Goal: Check status

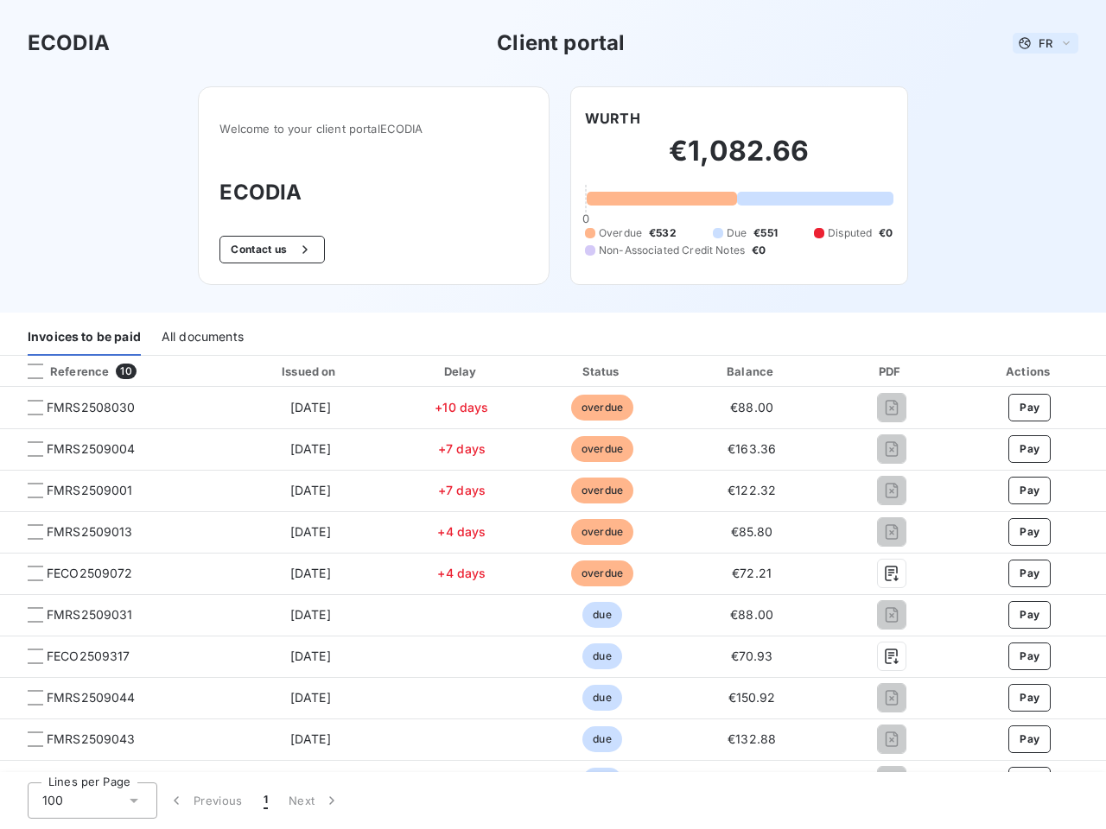
click at [1038, 43] on span "FR" at bounding box center [1045, 43] width 14 height 14
click at [263, 250] on button "Contact us" at bounding box center [271, 250] width 105 height 28
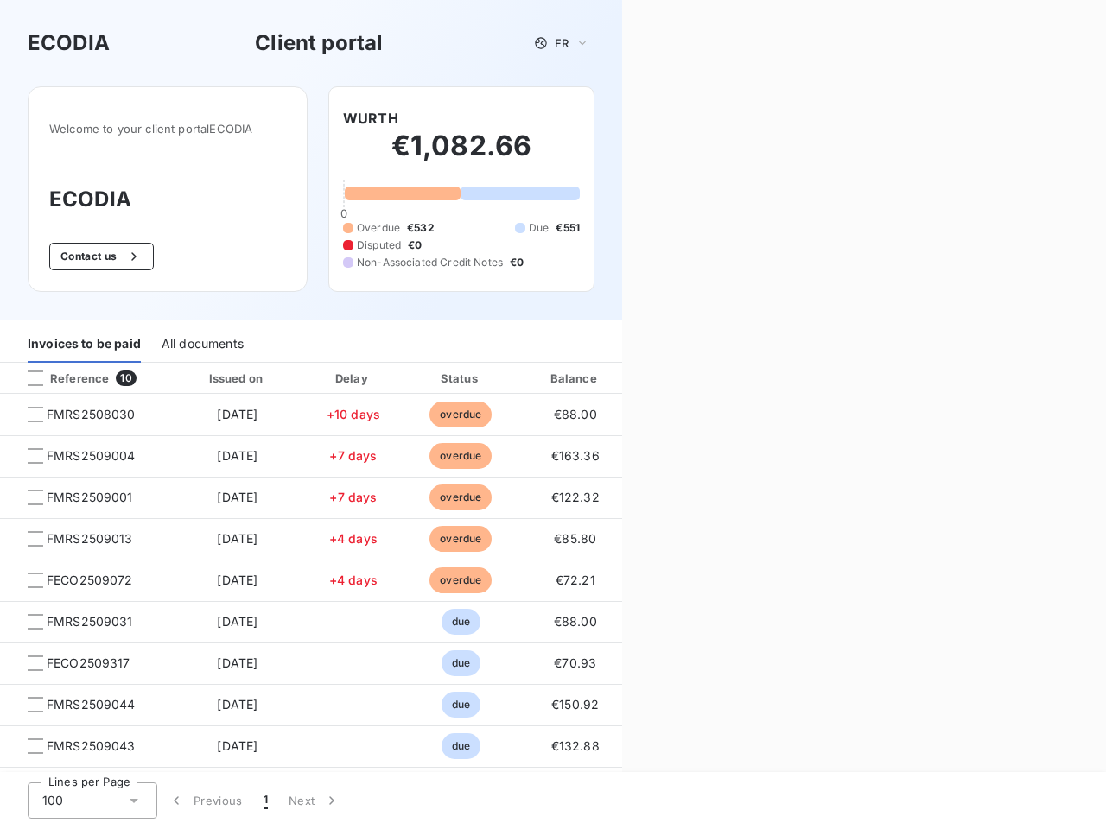
click at [606, 118] on div "Welcome to your client portal ECODIA ECODIA Contact us WURTH €1,082.66 0 Overdu…" at bounding box center [311, 202] width 622 height 233
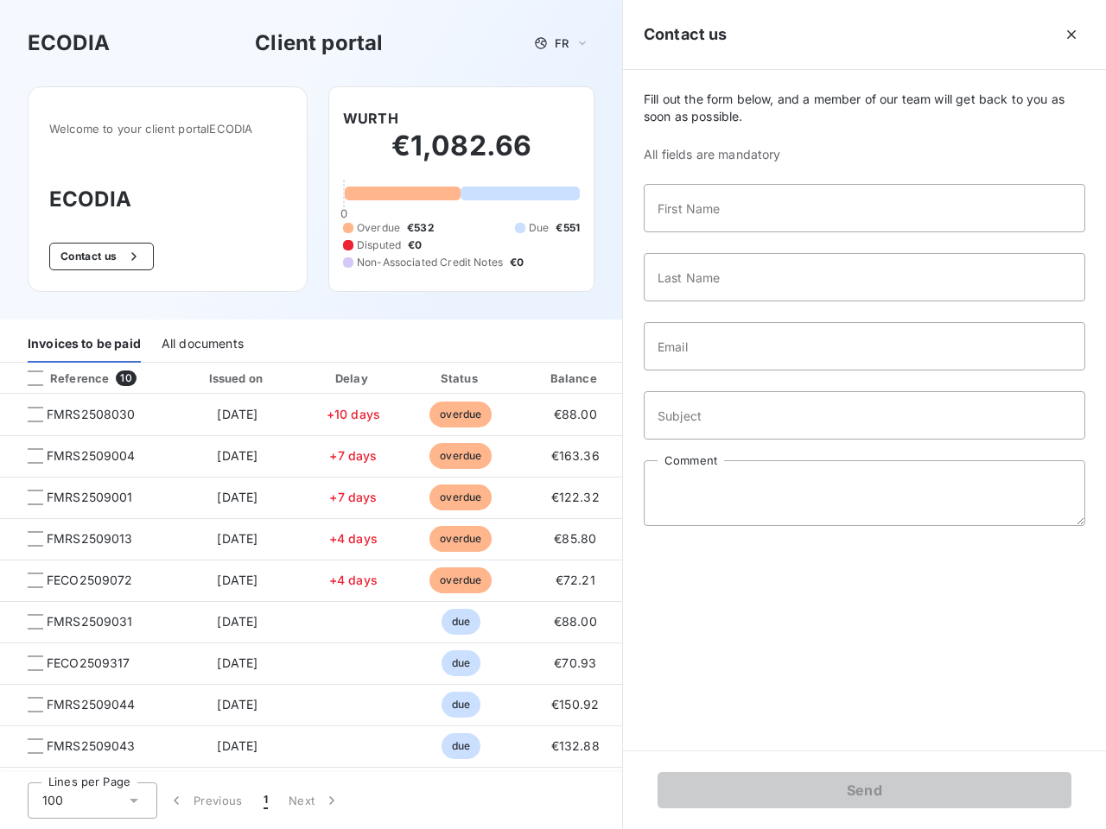
click at [84, 338] on div "Invoices to be paid" at bounding box center [84, 345] width 113 height 36
click at [201, 338] on div "All documents" at bounding box center [203, 345] width 82 height 36
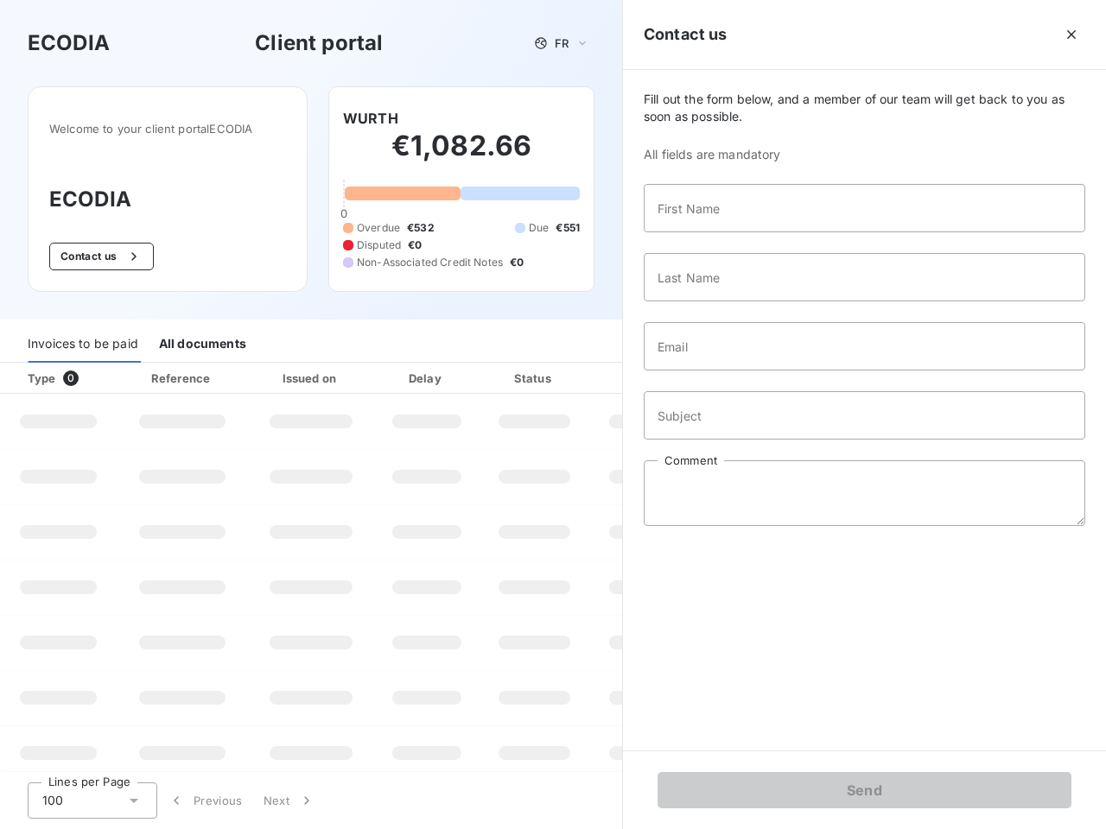
click at [111, 371] on div at bounding box center [104, 378] width 17 height 17
click at [35, 371] on div "Type 0" at bounding box center [65, 378] width 96 height 17
click at [305, 371] on div "Issued on" at bounding box center [310, 378] width 119 height 17
click at [454, 371] on div "Delay" at bounding box center [426, 378] width 98 height 17
